Goal: Task Accomplishment & Management: Use online tool/utility

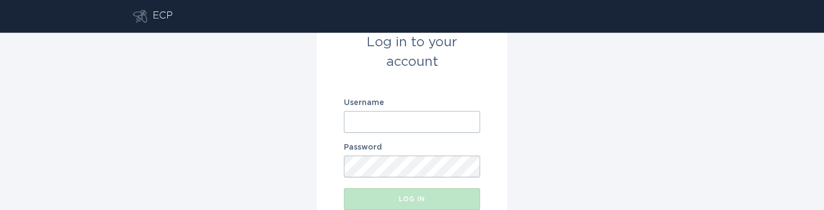
click at [443, 120] on input "Username" at bounding box center [412, 122] width 136 height 22
paste input "[EMAIL_ADDRESS][DOMAIN_NAME]"
type input "[EMAIL_ADDRESS][DOMAIN_NAME]"
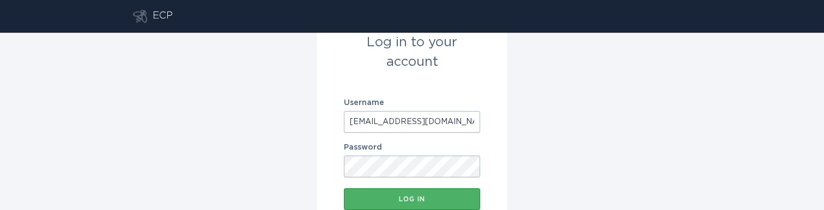
click at [382, 188] on button "Log in" at bounding box center [412, 199] width 136 height 22
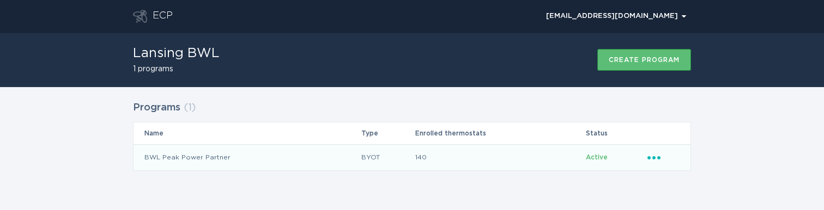
click at [655, 156] on icon "Ellipsis" at bounding box center [654, 155] width 15 height 9
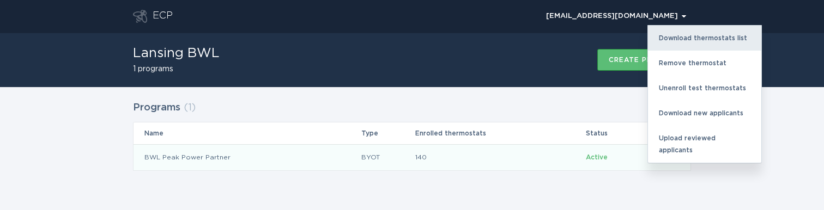
click at [691, 35] on div "Download thermostats list" at bounding box center [704, 38] width 113 height 25
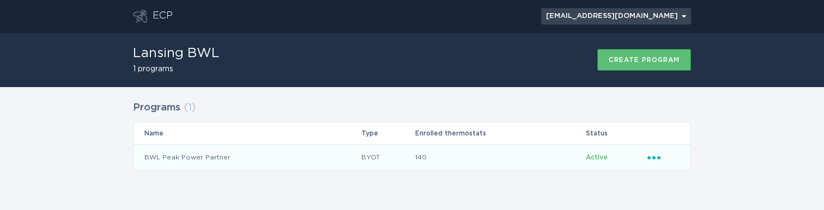
click at [669, 15] on div "[EMAIL_ADDRESS][DOMAIN_NAME] Chevron" at bounding box center [616, 16] width 140 height 7
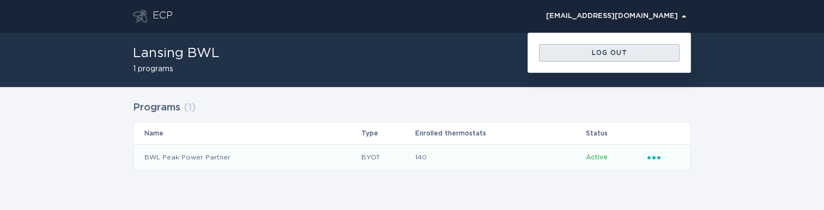
click at [643, 55] on div "Log out" at bounding box center [609, 53] width 130 height 7
